Goal: Task Accomplishment & Management: Use online tool/utility

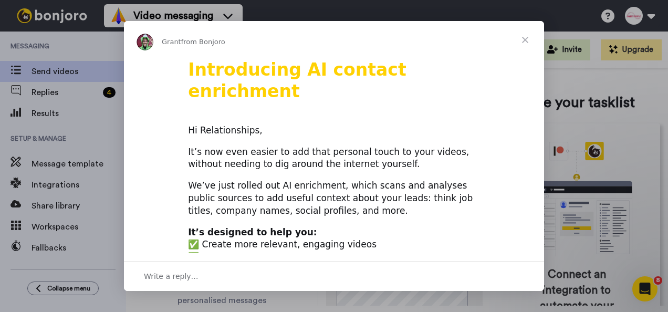
click at [526, 36] on span "Close" at bounding box center [525, 40] width 38 height 38
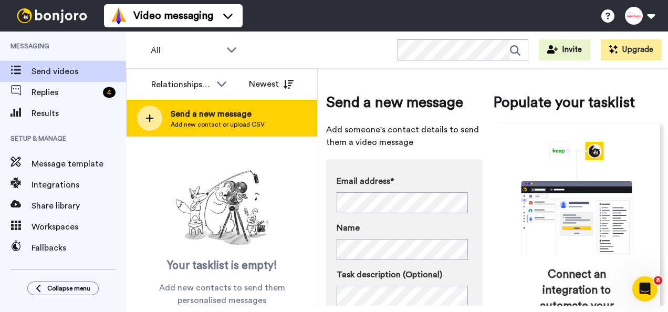
click at [222, 117] on span "Send a new message" at bounding box center [218, 114] width 94 height 13
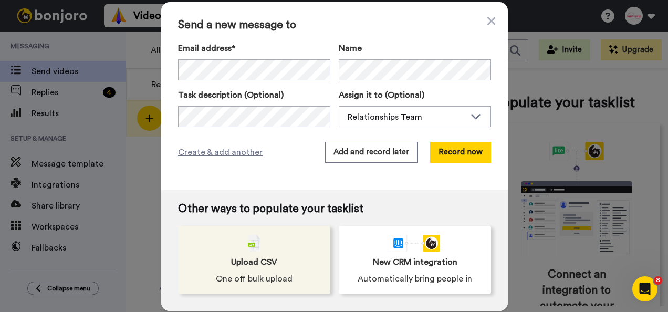
click at [294, 258] on div "Upload CSV One off bulk upload" at bounding box center [254, 260] width 152 height 68
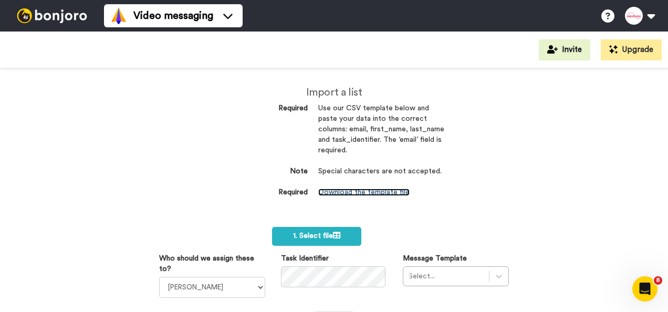
click at [359, 193] on link "Download the template file" at bounding box center [363, 192] width 91 height 7
click at [315, 49] on div "Invite Upgrade" at bounding box center [334, 50] width 668 height 37
click at [652, 15] on button at bounding box center [640, 15] width 40 height 23
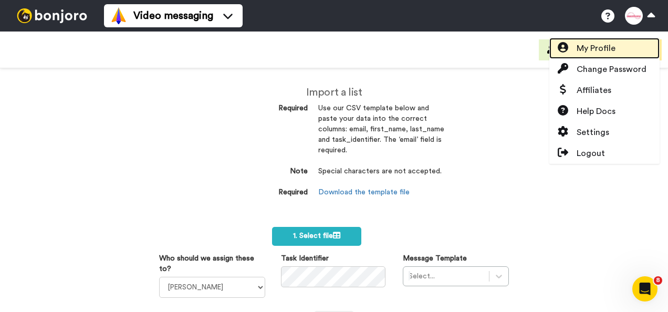
click at [614, 47] on span "My Profile" at bounding box center [596, 48] width 39 height 13
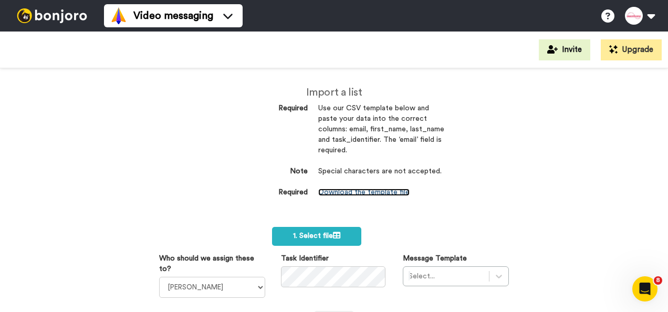
click at [339, 190] on link "Download the template file" at bounding box center [363, 192] width 91 height 7
click at [392, 78] on div "Import a list Required Use our CSV template below and paste your data into the …" at bounding box center [334, 147] width 236 height 159
click at [362, 189] on link "Download the template file" at bounding box center [363, 192] width 91 height 7
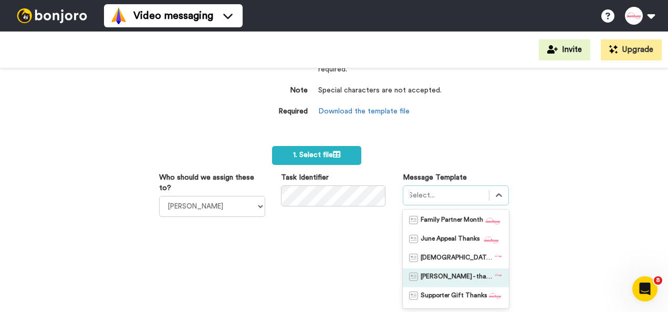
click at [457, 272] on div "option Sarah - thank you focused, 4 of 5. 5 results available. Use Up and Down …" at bounding box center [456, 246] width 106 height 123
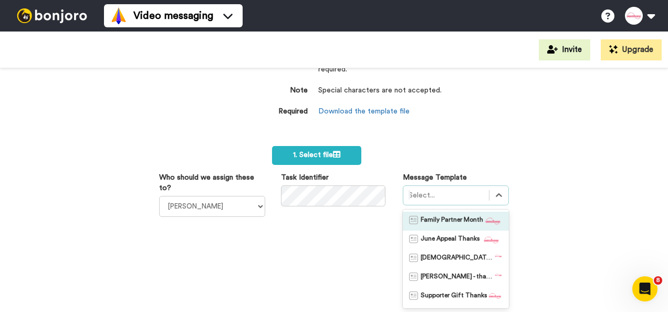
click at [459, 220] on span "Family Partner Month" at bounding box center [452, 221] width 63 height 11
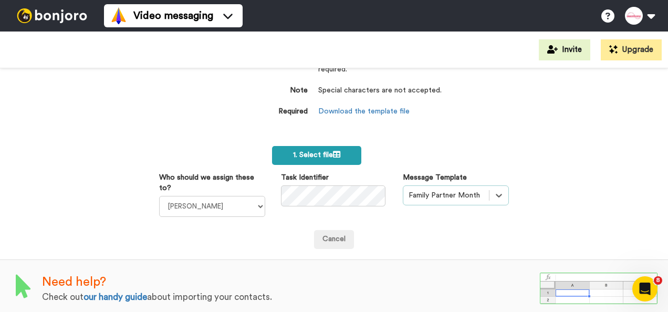
click at [317, 152] on span "1. Select file" at bounding box center [316, 154] width 47 height 7
click at [326, 159] on span "1. Select file" at bounding box center [316, 154] width 47 height 7
click at [318, 155] on span "1. Select file" at bounding box center [316, 154] width 47 height 7
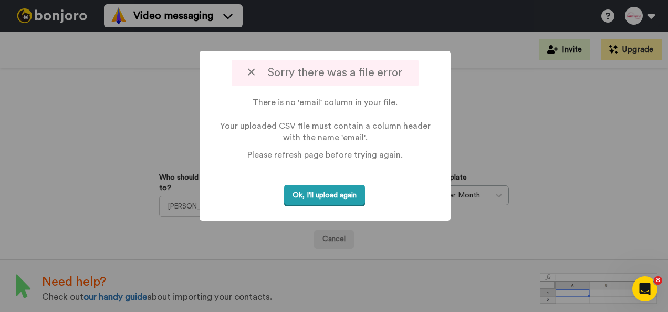
click at [329, 192] on button "Ok, I'll upload again" at bounding box center [324, 196] width 81 height 22
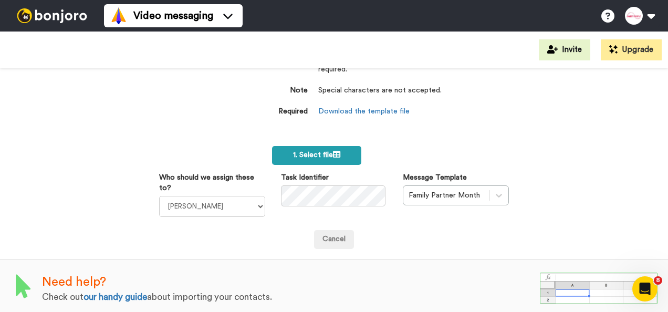
click at [310, 157] on span "1. Select file" at bounding box center [316, 154] width 47 height 7
click at [318, 152] on span "1. Select file" at bounding box center [316, 154] width 47 height 7
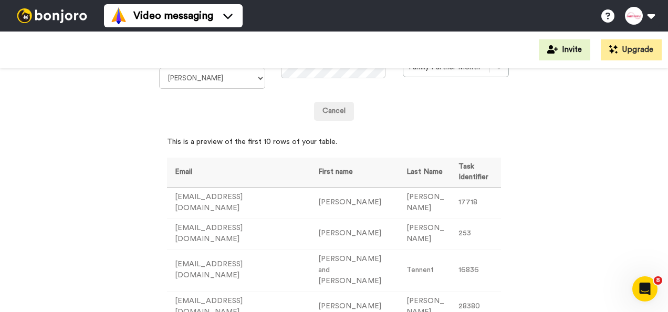
scroll to position [2, 0]
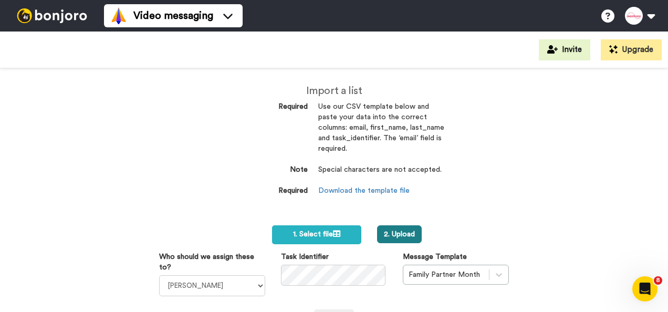
click at [397, 235] on button "2. Upload" at bounding box center [399, 234] width 45 height 18
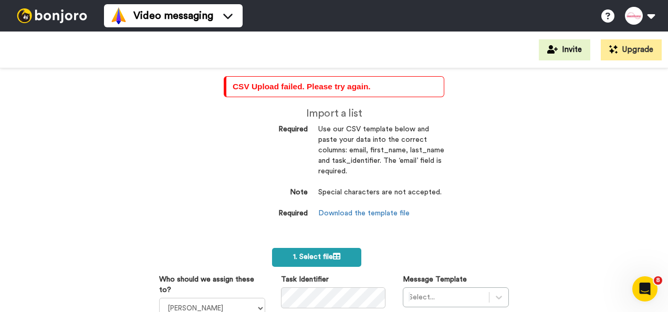
click at [303, 257] on span "1. Select file" at bounding box center [316, 256] width 47 height 7
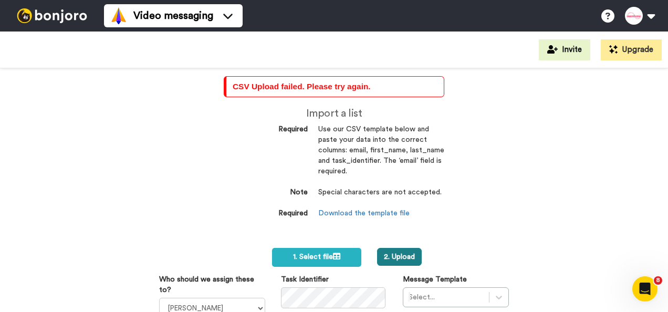
click at [398, 253] on button "2. Upload" at bounding box center [399, 257] width 45 height 18
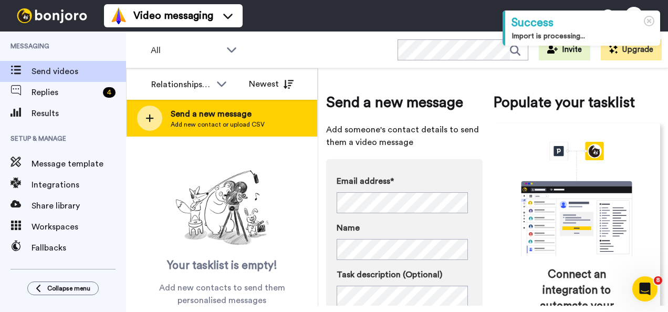
click at [220, 112] on span "Send a new message" at bounding box center [218, 114] width 94 height 13
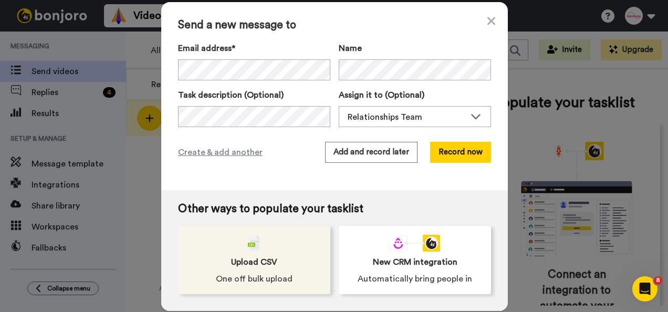
click at [256, 241] on img at bounding box center [254, 243] width 13 height 17
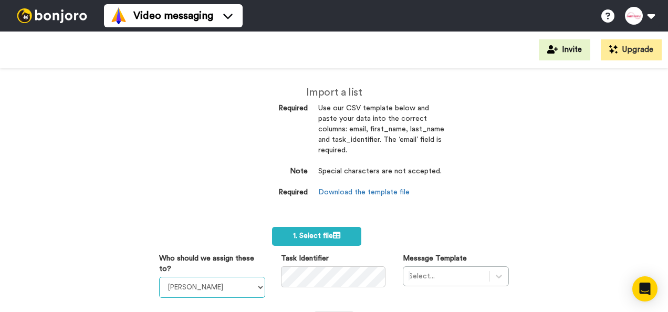
click at [232, 291] on select "[PERSON_NAME] [PERSON_NAME] Relationships Team [PERSON_NAME] [PERSON_NAME]" at bounding box center [212, 287] width 106 height 21
select select "debac456-f917-42ce-bd10-2b39d5dc6401"
click at [159, 277] on select "[PERSON_NAME] [PERSON_NAME] Relationships Team [PERSON_NAME] [PERSON_NAME]" at bounding box center [212, 287] width 106 height 21
click at [430, 279] on div "Select..." at bounding box center [456, 276] width 106 height 20
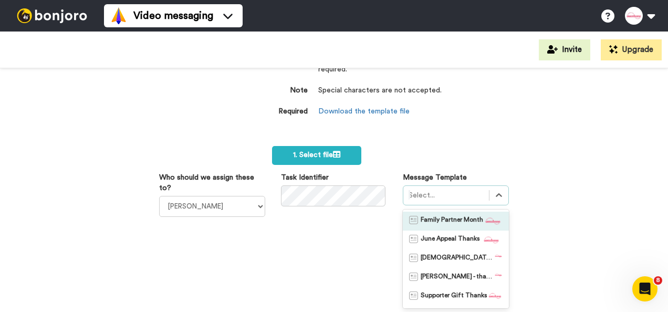
click at [429, 225] on span "Family Partner Month" at bounding box center [452, 221] width 63 height 11
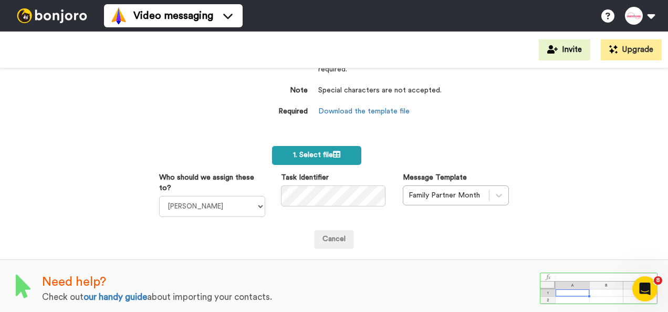
click at [328, 153] on span "1. Select file" at bounding box center [316, 154] width 47 height 7
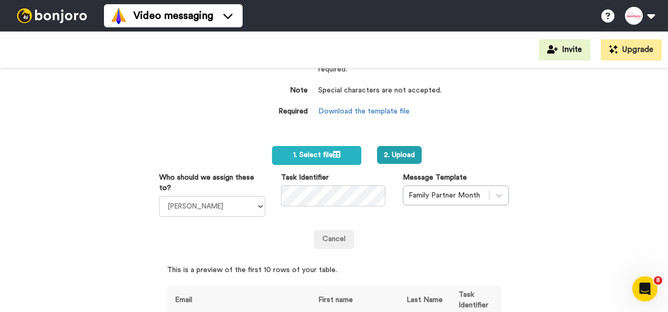
click at [559, 226] on div "Import a list Required Use our CSV template below and paste your data into the …" at bounding box center [334, 190] width 668 height 244
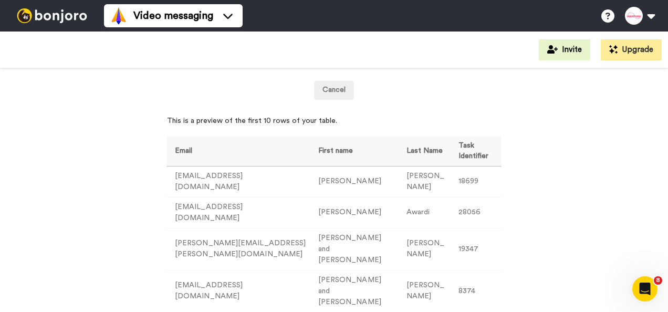
scroll to position [23, 0]
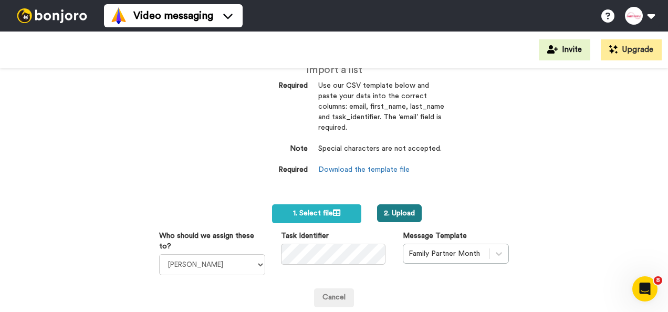
click at [397, 215] on button "2. Upload" at bounding box center [399, 213] width 45 height 18
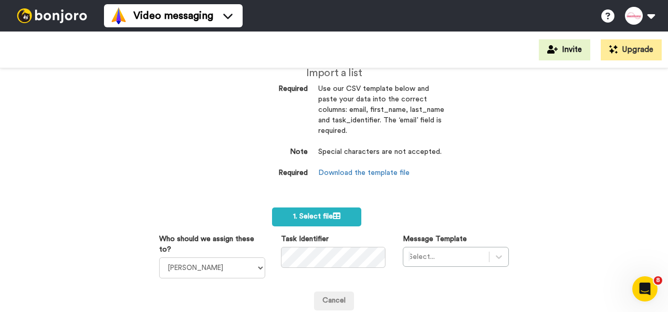
scroll to position [64, 0]
click at [244, 257] on select "[PERSON_NAME] [PERSON_NAME] Relationships Team [PERSON_NAME] [PERSON_NAME]" at bounding box center [212, 267] width 106 height 21
select select "debac456-f917-42ce-bd10-2b39d5dc6401"
click at [159, 257] on select "[PERSON_NAME] [PERSON_NAME] Relationships Team [PERSON_NAME] [PERSON_NAME]" at bounding box center [212, 267] width 106 height 21
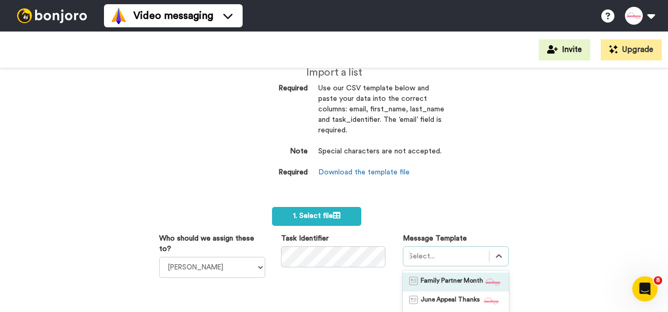
click at [419, 246] on div "option Family Partner Month focused, 1 of 5. 5 results available. Use Up and Do…" at bounding box center [456, 307] width 106 height 123
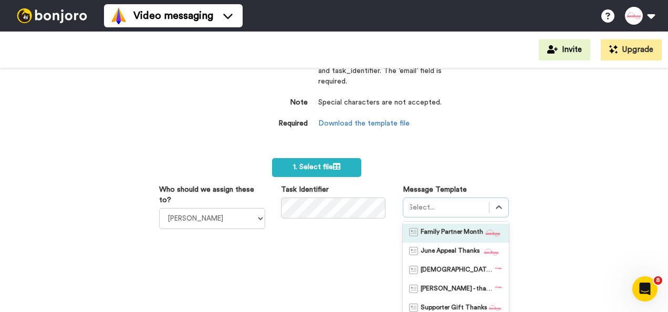
click at [444, 228] on span "Family Partner Month" at bounding box center [452, 233] width 63 height 11
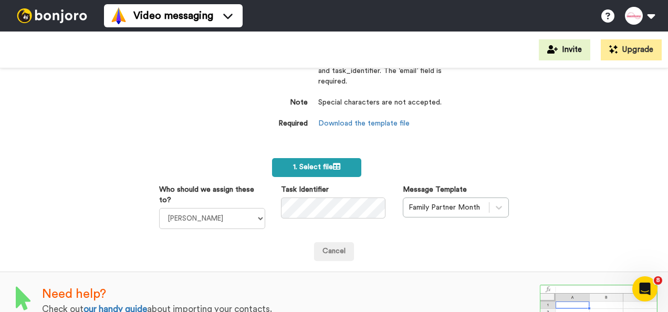
click at [323, 163] on span "1. Select file" at bounding box center [316, 166] width 47 height 7
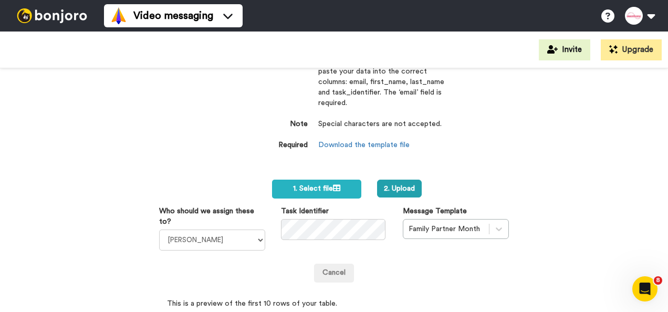
scroll to position [0, 0]
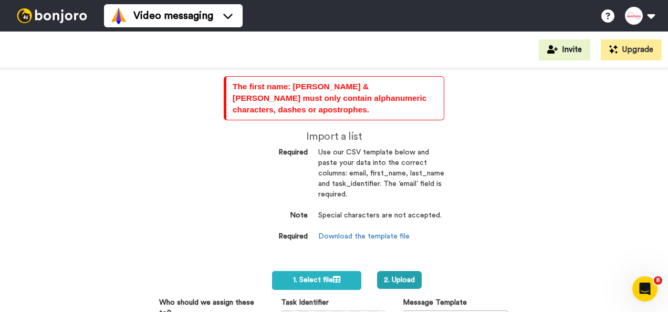
click at [475, 256] on div "The first name: Luke & Kate must only contain alphanumeric characters, dashes o…" at bounding box center [334, 190] width 668 height 244
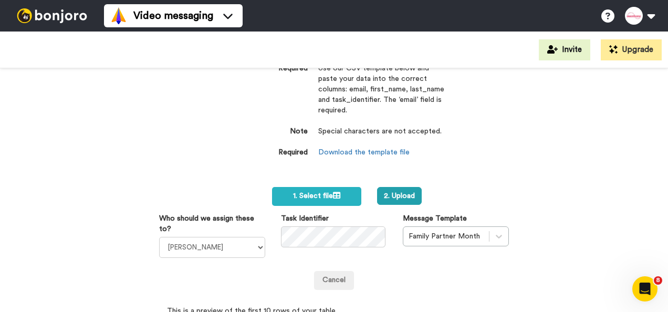
scroll to position [105, 0]
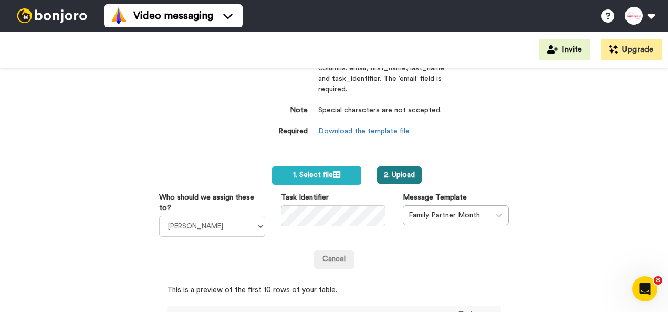
click at [390, 166] on button "2. Upload" at bounding box center [399, 175] width 45 height 18
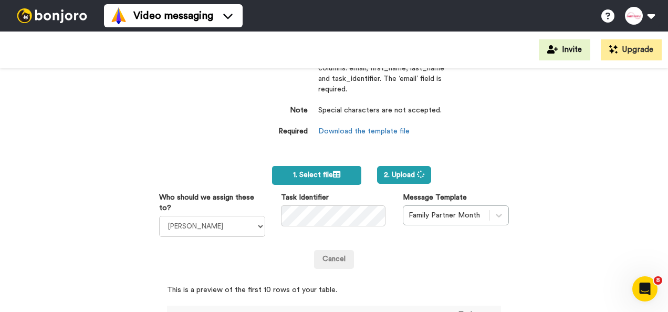
click at [333, 171] on icon at bounding box center [336, 174] width 7 height 7
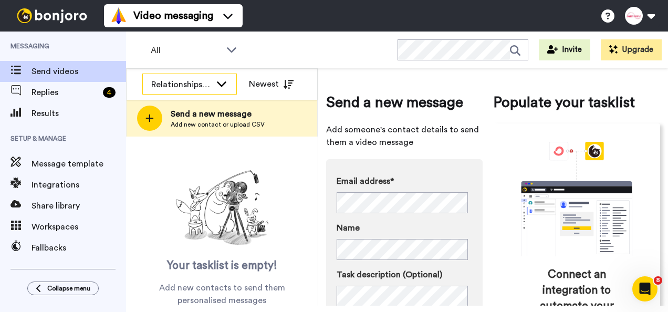
click at [220, 84] on icon at bounding box center [221, 83] width 9 height 5
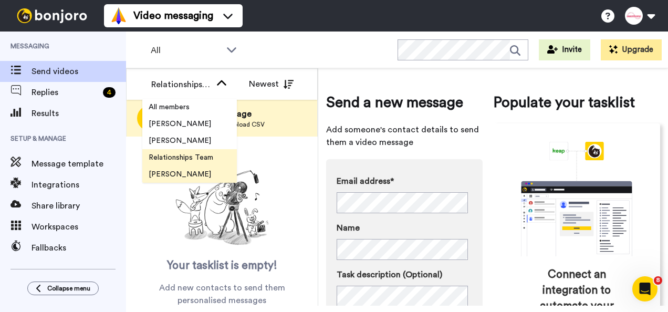
click at [179, 176] on span "[PERSON_NAME]" at bounding box center [179, 174] width 75 height 11
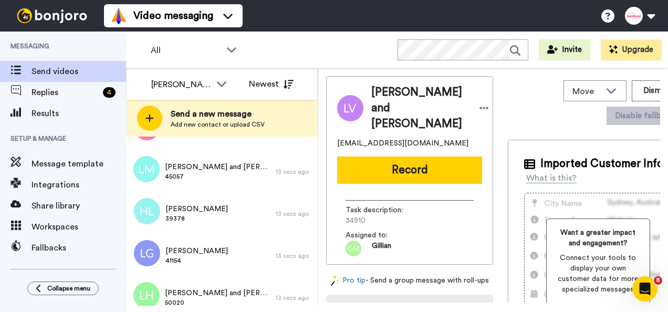
scroll to position [2061, 0]
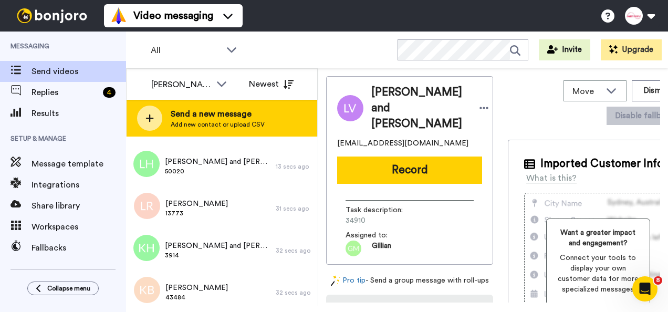
click at [225, 114] on span "Send a new message" at bounding box center [218, 114] width 94 height 13
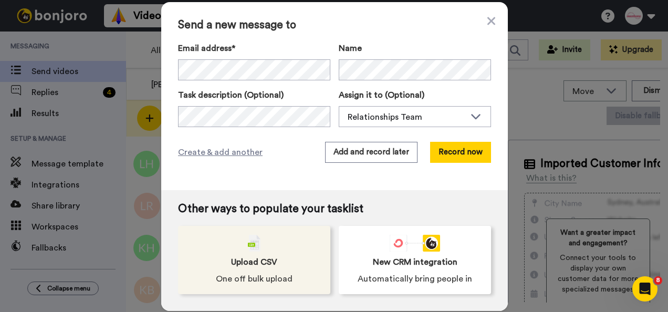
click at [240, 261] on span "Upload CSV" at bounding box center [254, 262] width 46 height 13
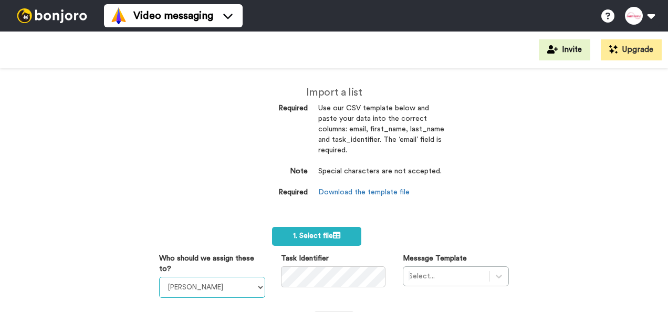
click at [237, 285] on select "Rodney Olsen Tim Long Relationships Team Gillian Milner Sarah Gibson" at bounding box center [212, 287] width 106 height 21
select select "9b0aa47d-2453-413b-94c4-2c5f43a57c60"
click at [159, 277] on select "Rodney Olsen Tim Long Relationships Team Gillian Milner Sarah Gibson" at bounding box center [212, 287] width 106 height 21
click at [414, 271] on div "Select..." at bounding box center [456, 276] width 106 height 20
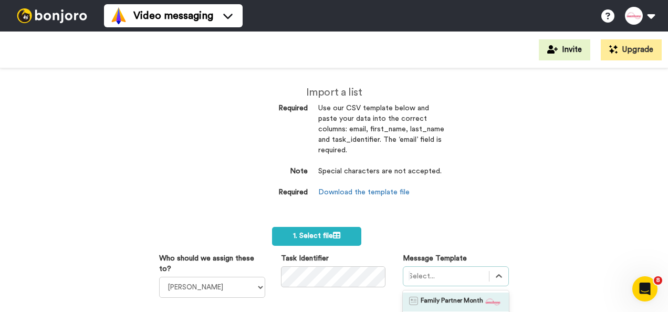
scroll to position [81, 0]
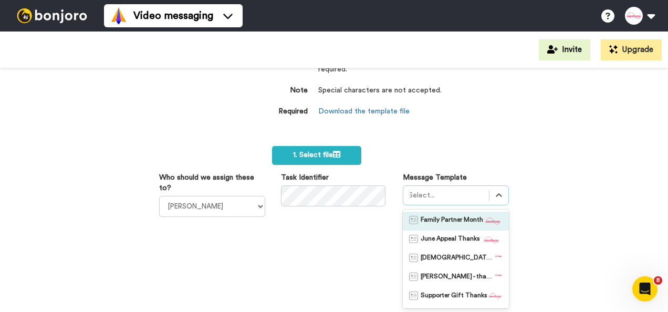
click at [429, 221] on span "Family Partner Month" at bounding box center [452, 221] width 63 height 11
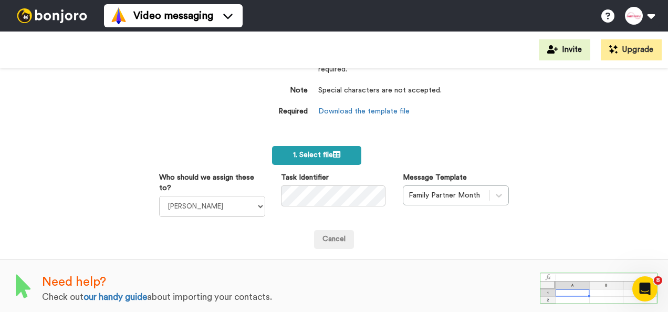
click at [326, 158] on span "1. Select file" at bounding box center [316, 154] width 47 height 7
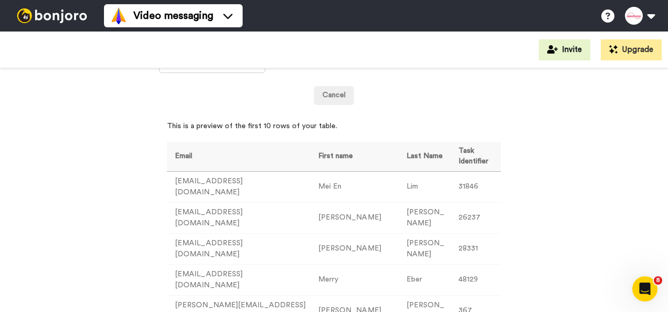
scroll to position [9, 0]
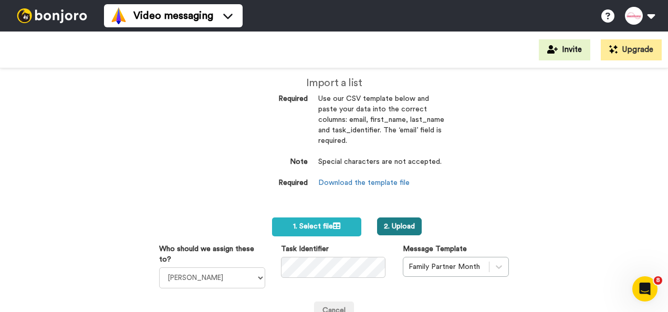
click at [393, 230] on button "2. Upload" at bounding box center [399, 226] width 45 height 18
